Goal: Transaction & Acquisition: Purchase product/service

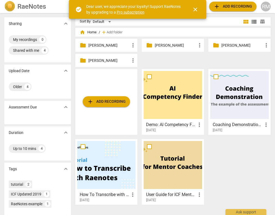
click at [105, 50] on div "folder Aliza D. more_vert" at bounding box center [106, 45] width 62 height 13
click at [106, 43] on p "Aliza D." at bounding box center [109, 46] width 42 height 6
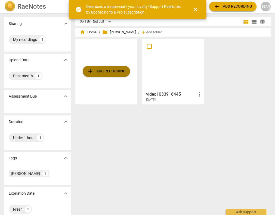
click at [110, 75] on button "add Add recording" at bounding box center [106, 71] width 47 height 11
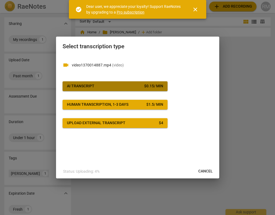
click at [122, 87] on span "AI Transcript $ 0.15 / min" at bounding box center [115, 86] width 96 height 5
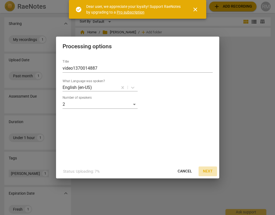
click at [210, 170] on span "Next" at bounding box center [208, 171] width 10 height 5
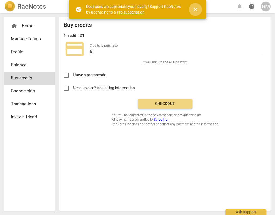
click at [196, 8] on span "close" at bounding box center [195, 9] width 7 height 7
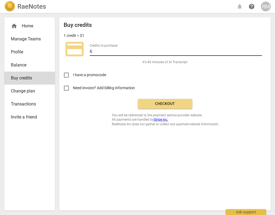
click at [137, 52] on input "6" at bounding box center [176, 52] width 172 height 8
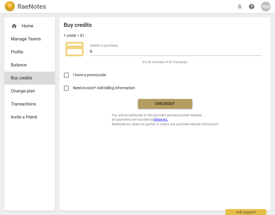
click at [162, 100] on button "Checkout" at bounding box center [165, 104] width 54 height 10
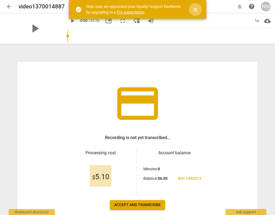
click at [195, 9] on span "close" at bounding box center [195, 9] width 7 height 7
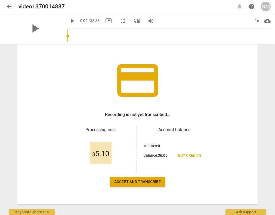
scroll to position [23, 0]
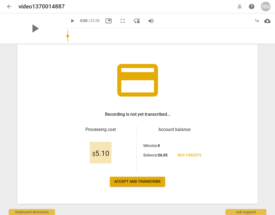
click at [138, 181] on span "Accept and transcribe" at bounding box center [137, 181] width 46 height 5
